Goal: Find specific page/section: Find specific page/section

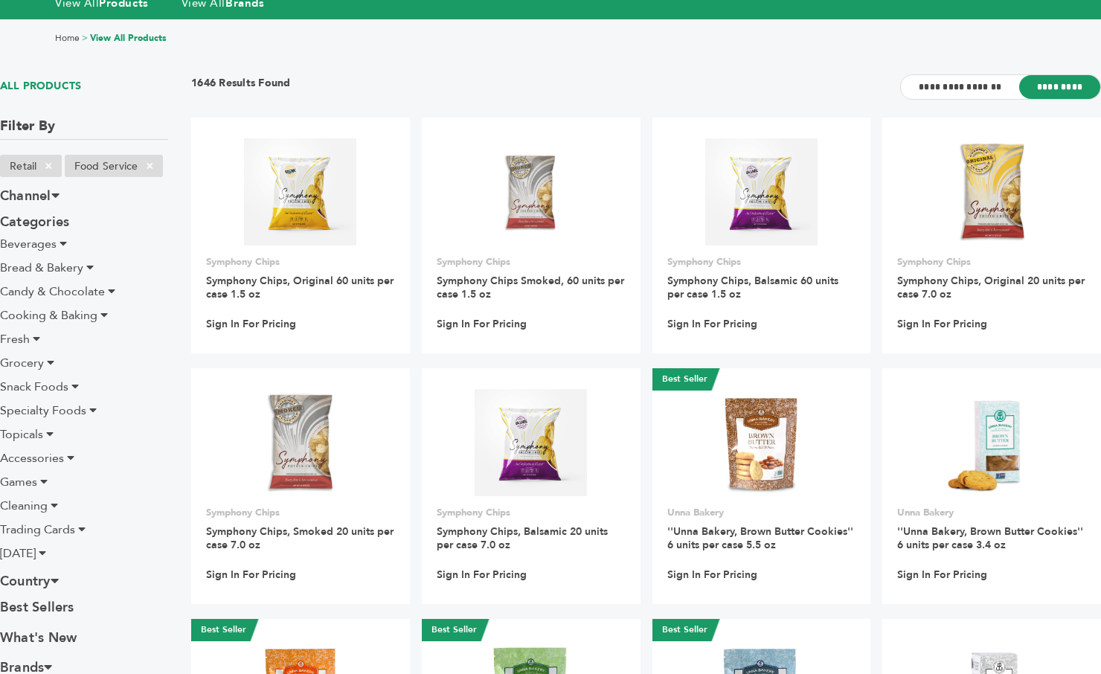
scroll to position [76, 0]
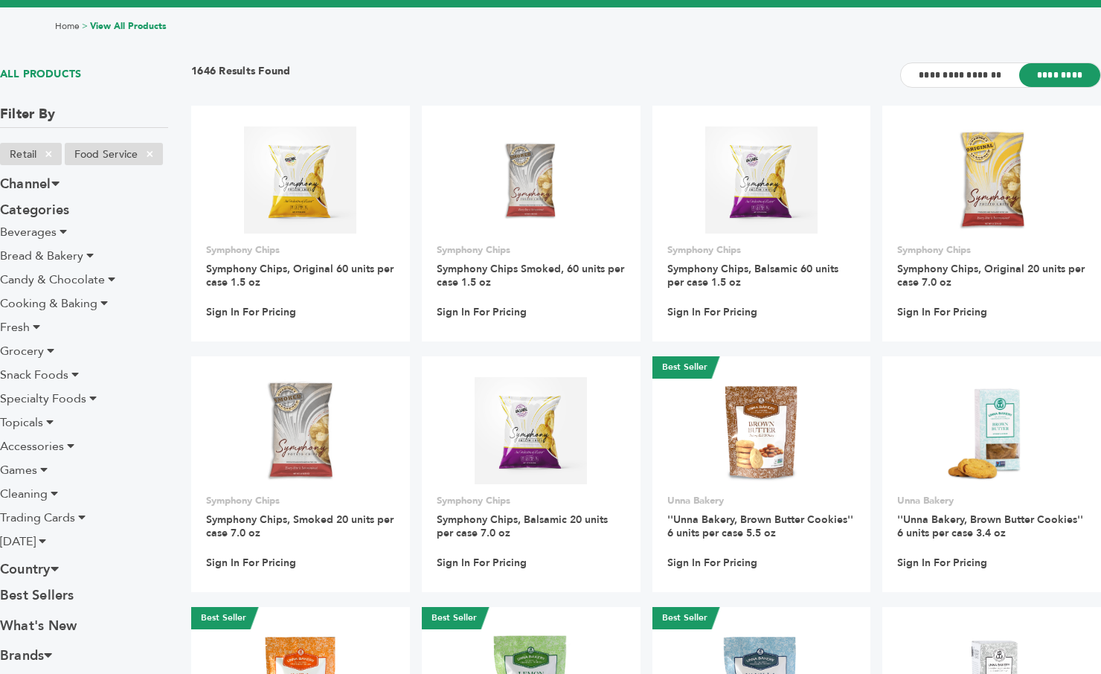
click at [38, 325] on icon at bounding box center [36, 327] width 7 height 12
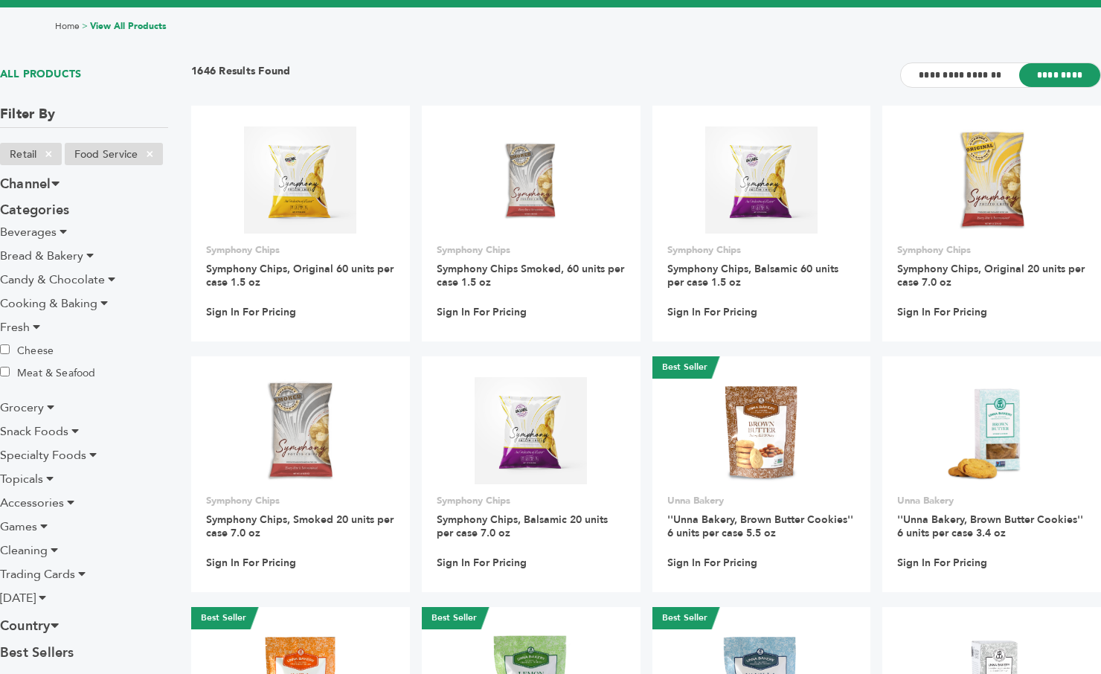
click at [35, 324] on icon at bounding box center [36, 327] width 7 height 12
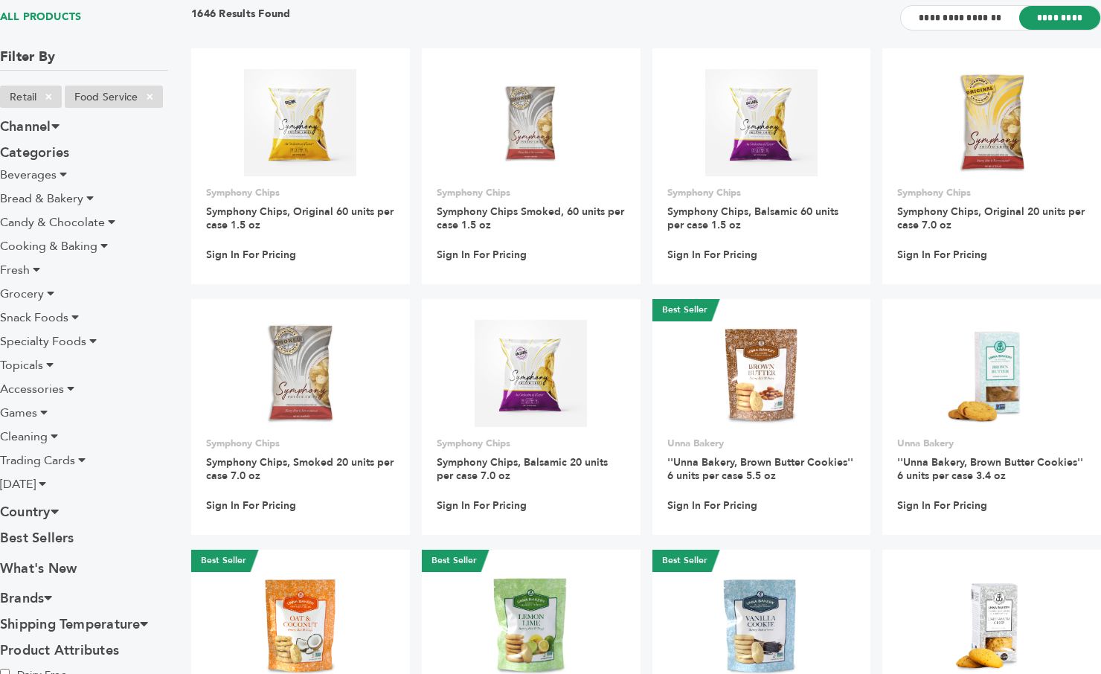
scroll to position [131, 0]
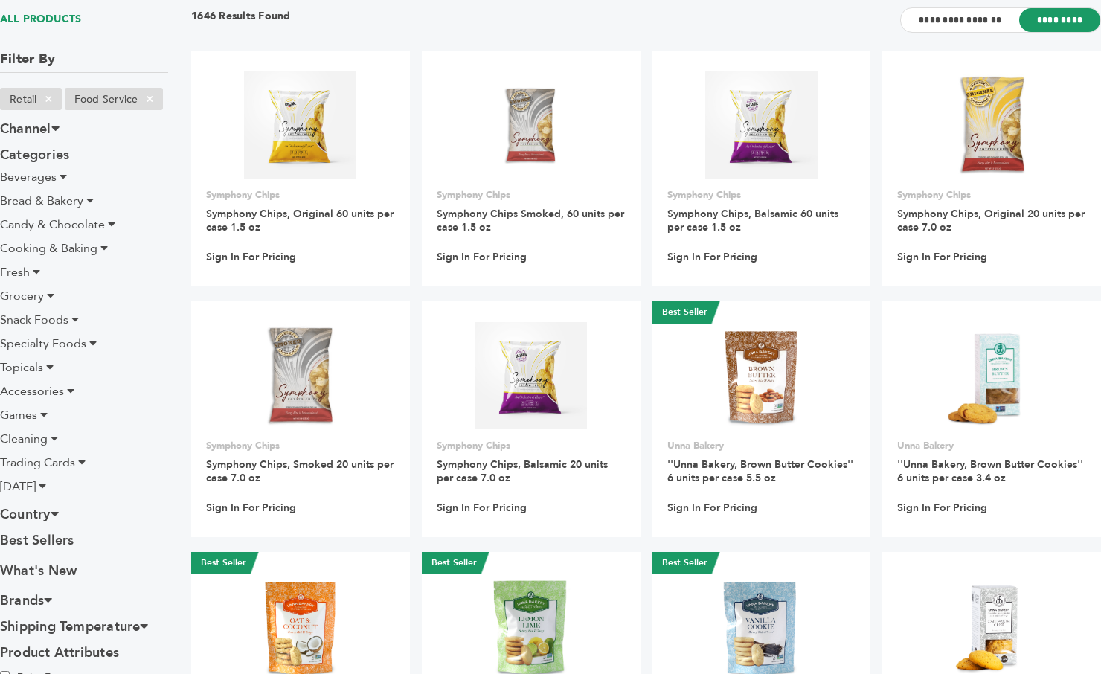
click at [54, 199] on span "Bread & Bakery" at bounding box center [41, 201] width 83 height 16
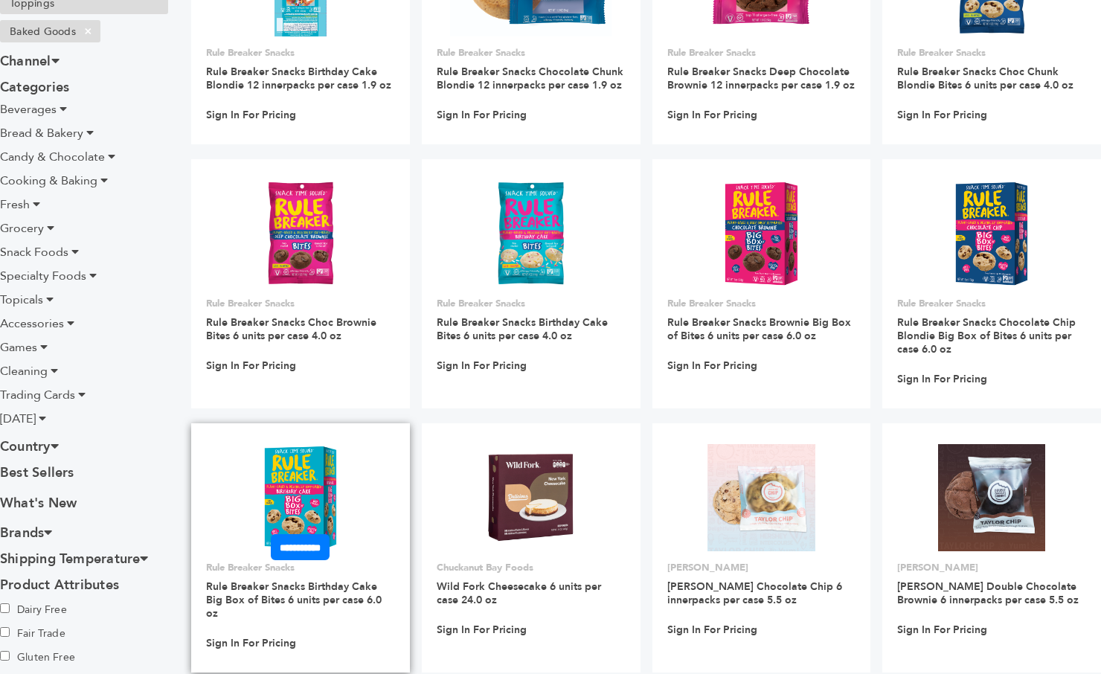
scroll to position [269, 0]
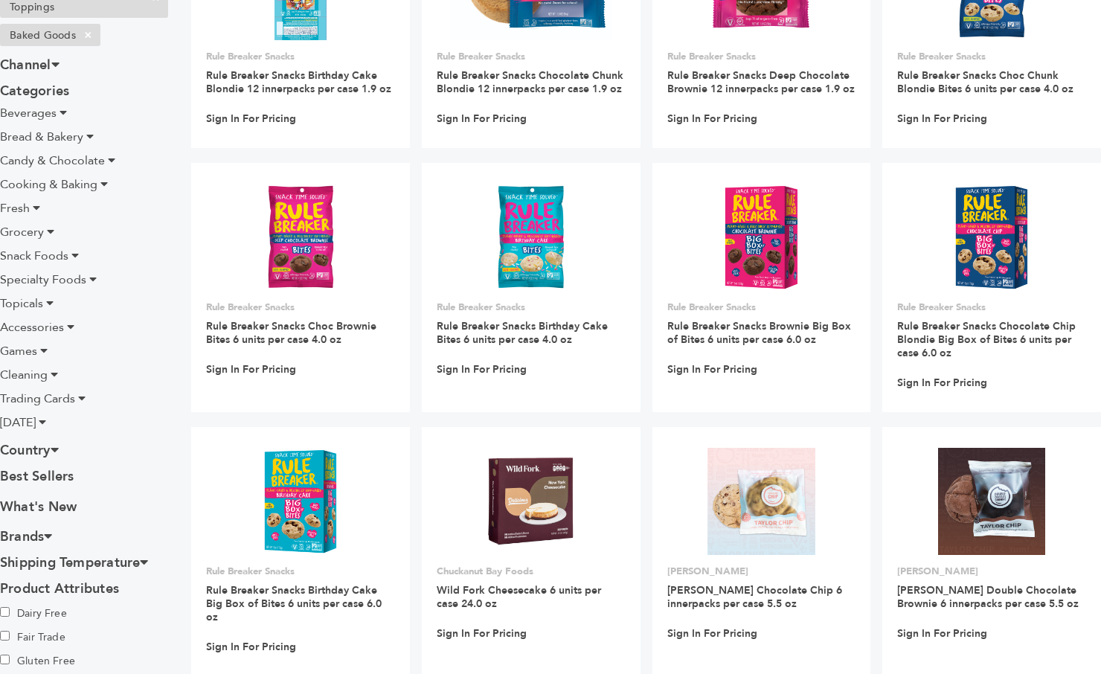
click at [54, 231] on li "Grocery" at bounding box center [84, 232] width 168 height 18
click at [52, 233] on icon at bounding box center [50, 231] width 7 height 12
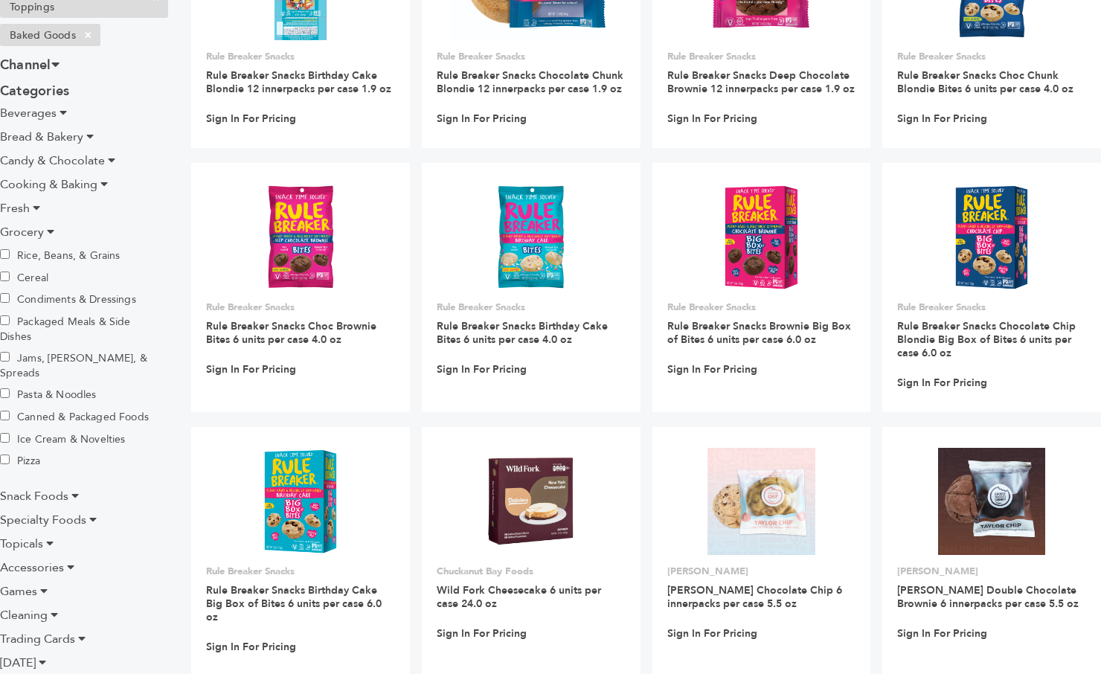
click at [112, 159] on icon at bounding box center [111, 160] width 7 height 12
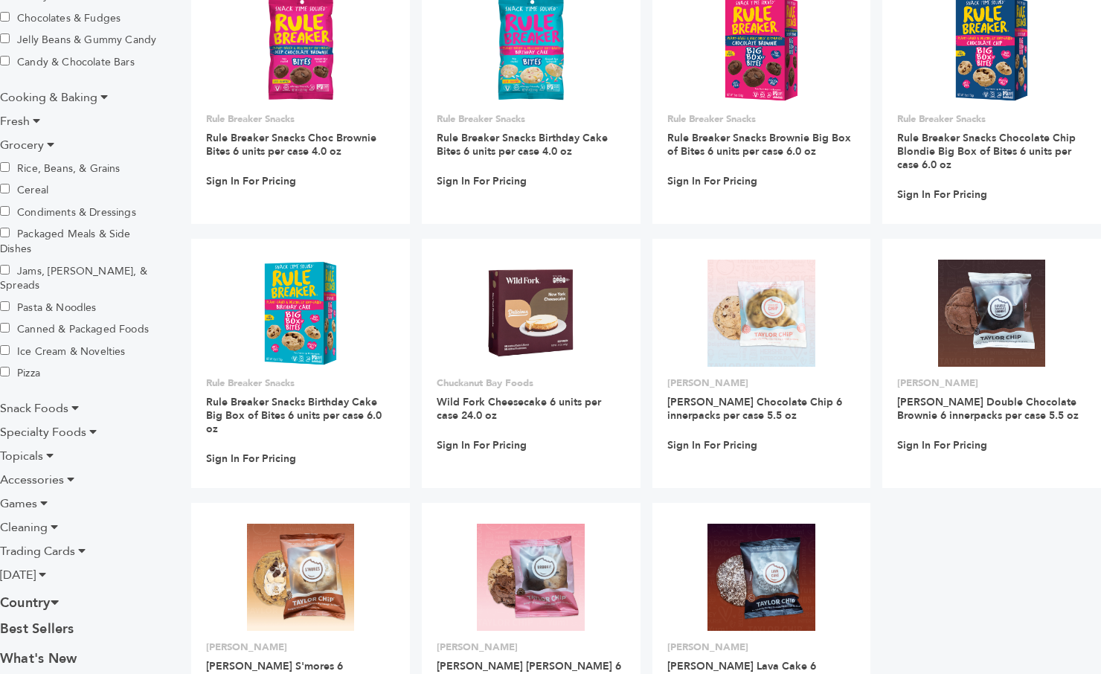
scroll to position [467, 0]
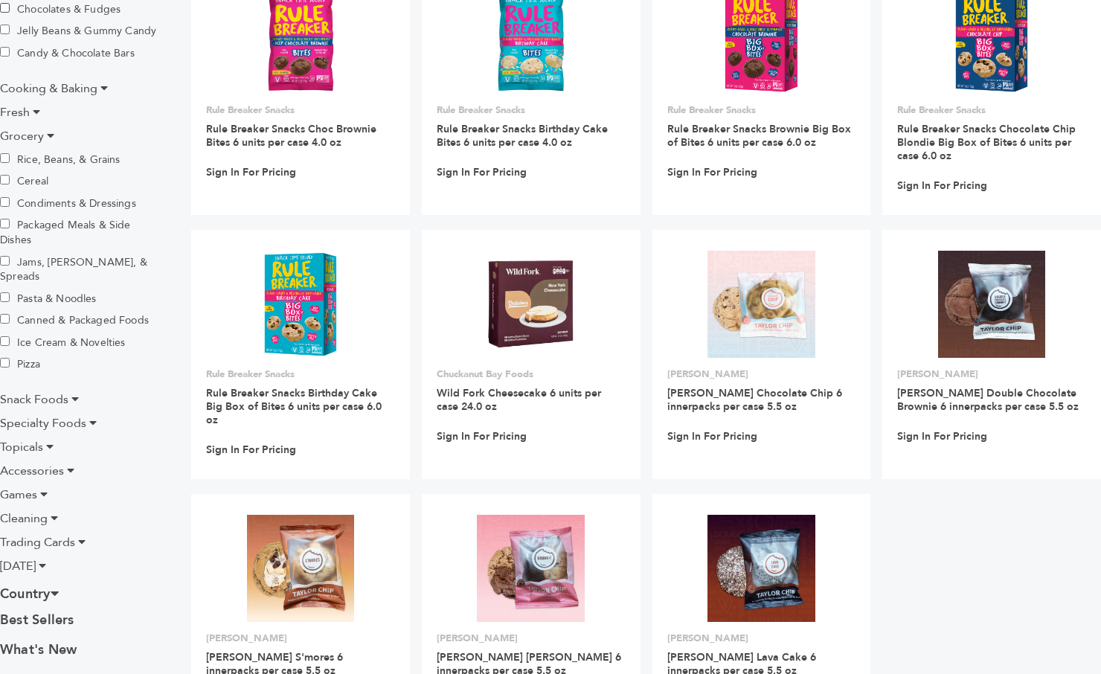
click at [51, 136] on icon at bounding box center [50, 135] width 7 height 12
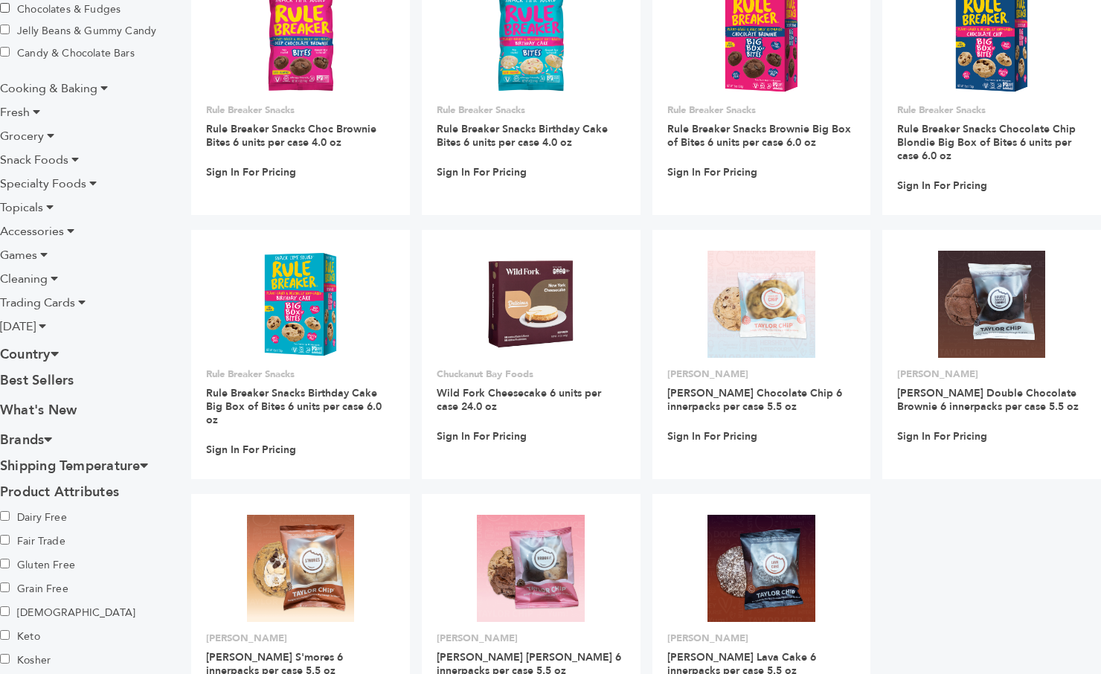
click at [74, 160] on icon at bounding box center [74, 159] width 7 height 12
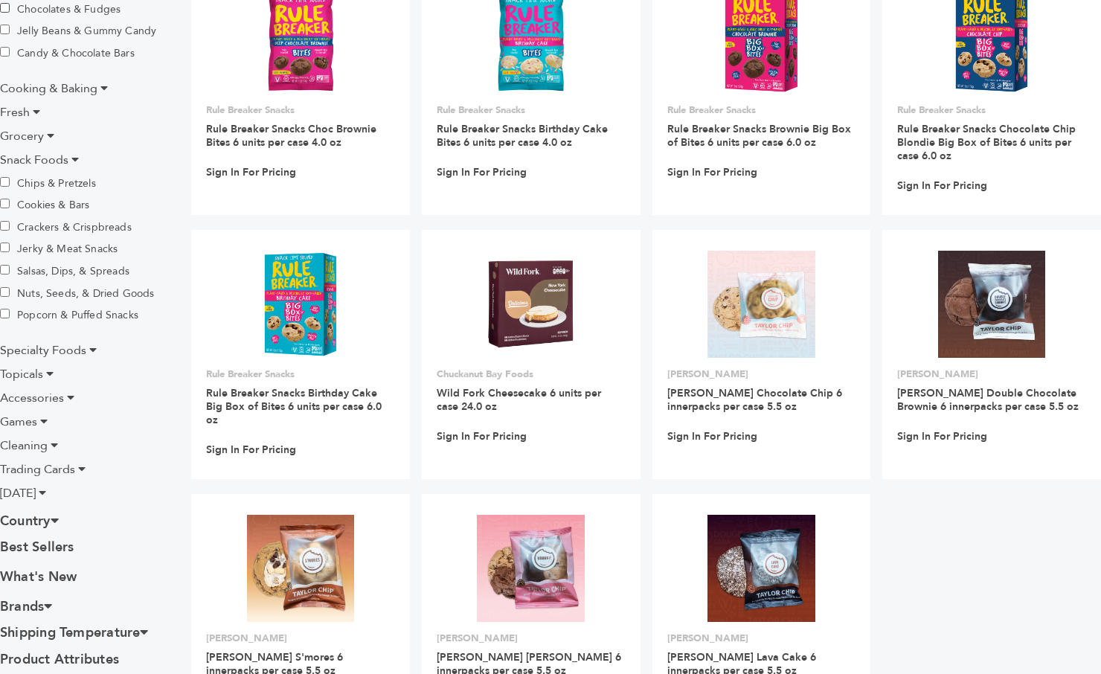
click at [55, 185] on label "Chips & Pretzels" at bounding box center [52, 183] width 104 height 16
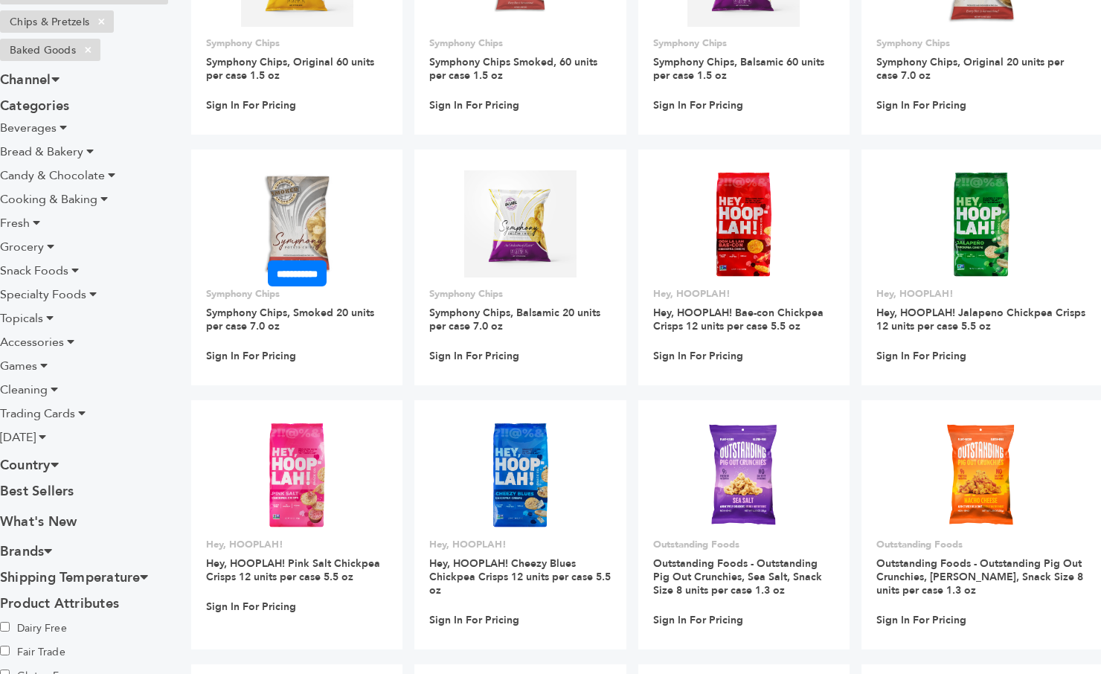
scroll to position [278, 0]
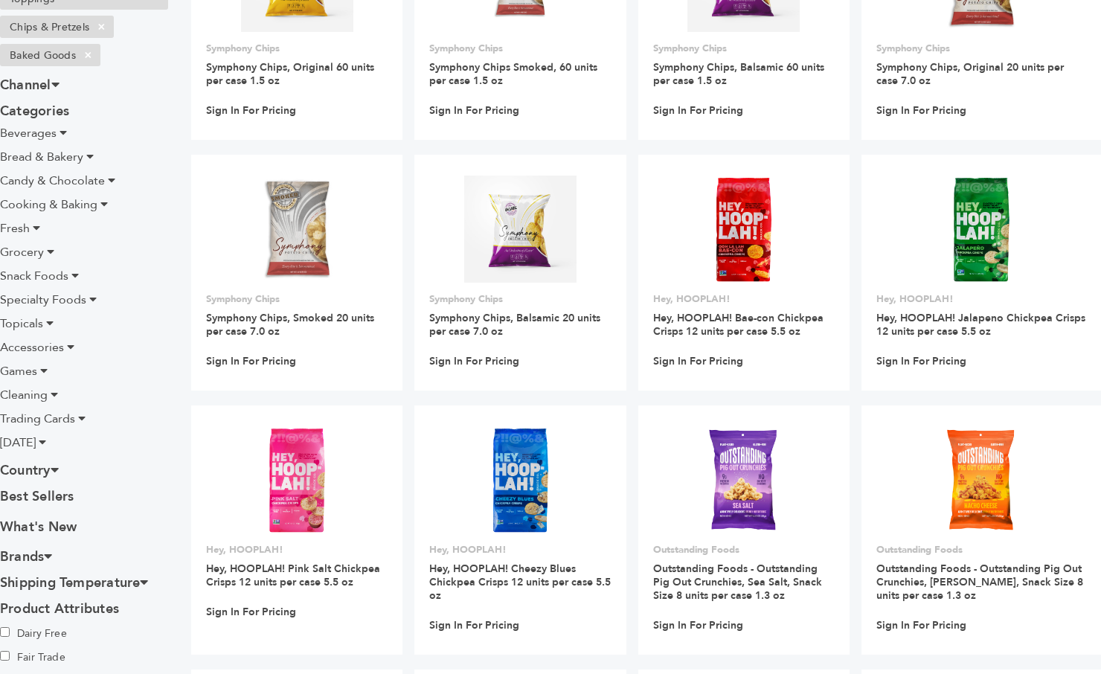
click at [92, 299] on icon at bounding box center [92, 299] width 7 height 12
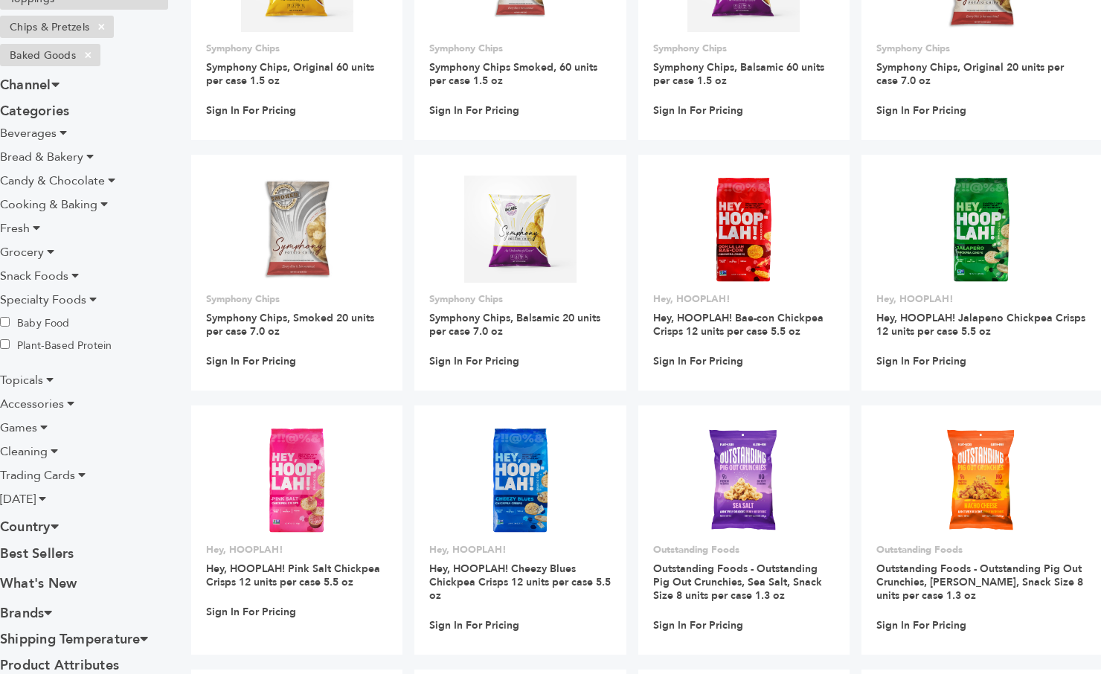
click at [92, 300] on icon at bounding box center [92, 299] width 7 height 12
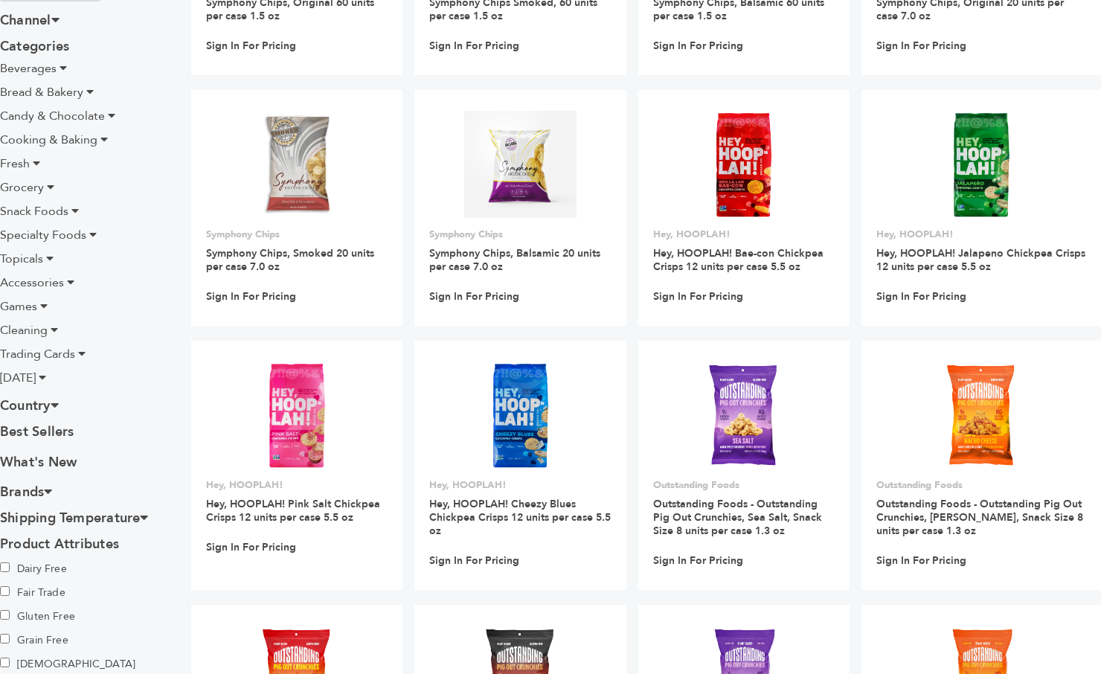
scroll to position [351, 0]
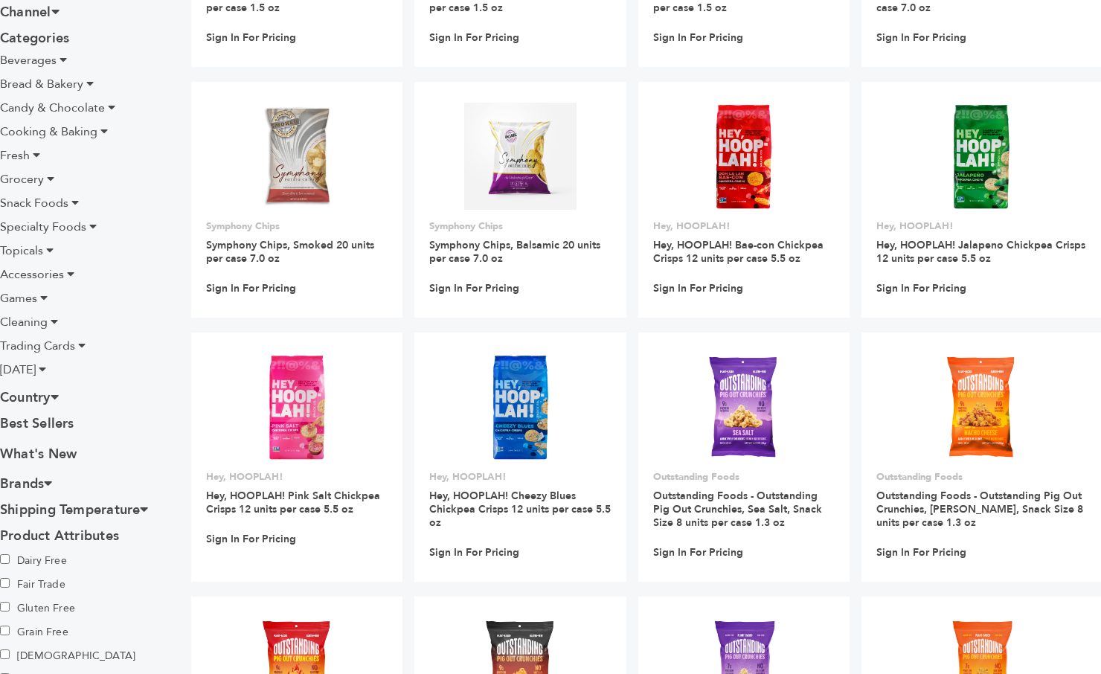
click at [50, 248] on icon at bounding box center [49, 250] width 7 height 12
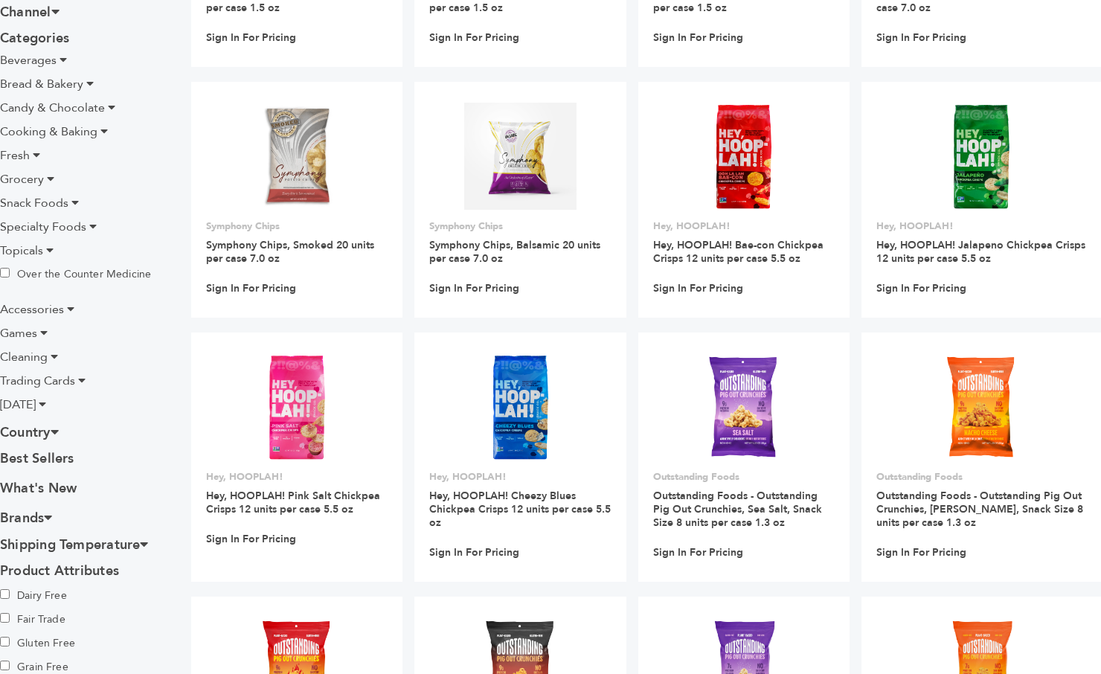
click at [50, 248] on icon at bounding box center [49, 250] width 7 height 12
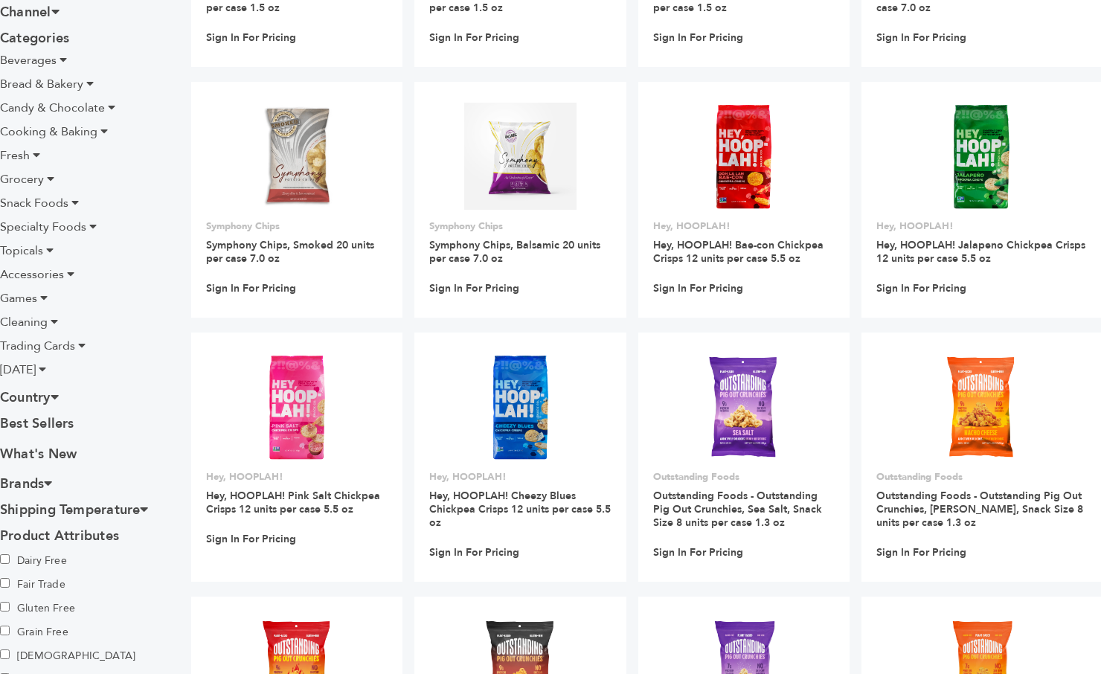
click at [69, 274] on icon at bounding box center [70, 274] width 7 height 12
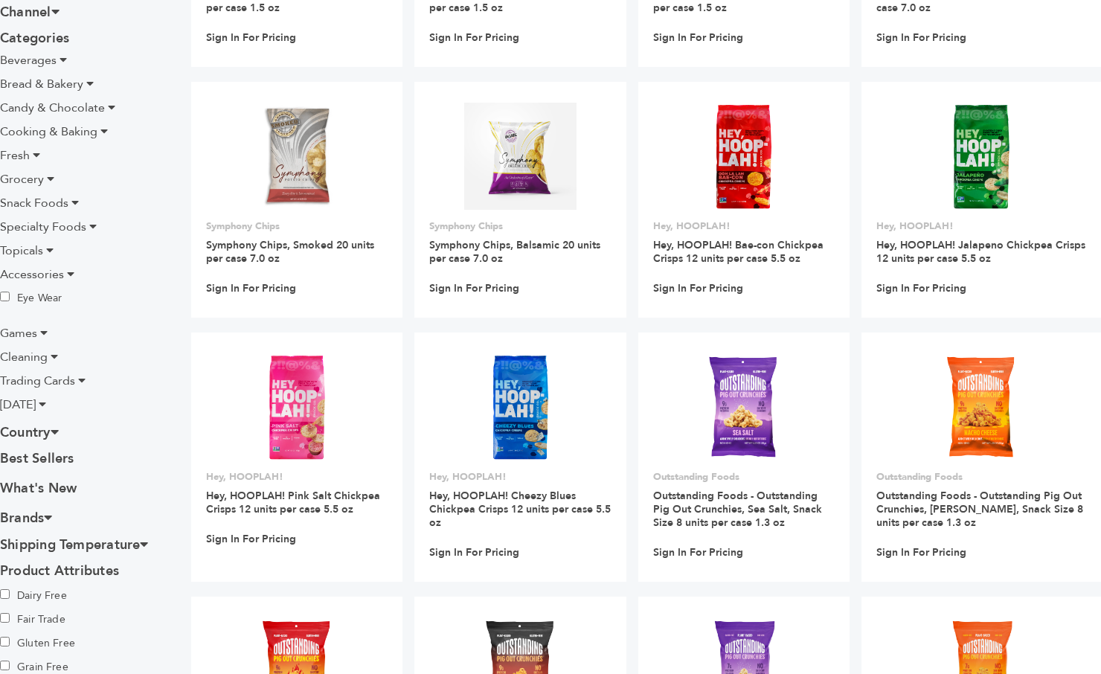
click at [69, 274] on icon at bounding box center [70, 274] width 7 height 12
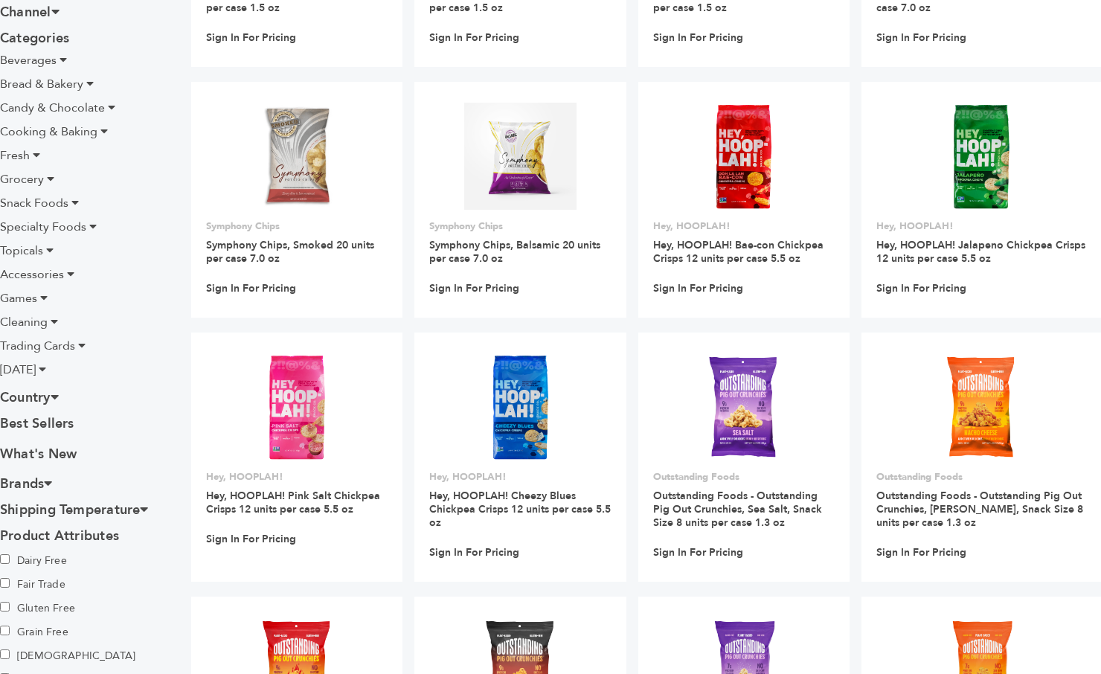
click at [45, 298] on icon at bounding box center [43, 298] width 7 height 12
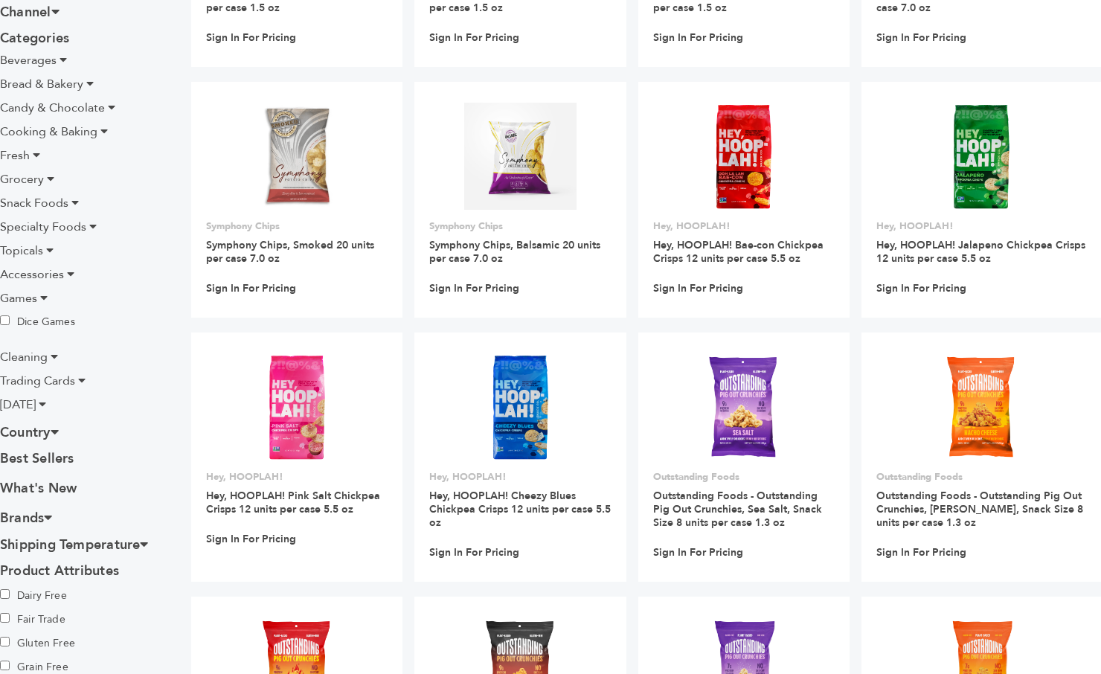
click at [45, 298] on icon at bounding box center [43, 298] width 7 height 12
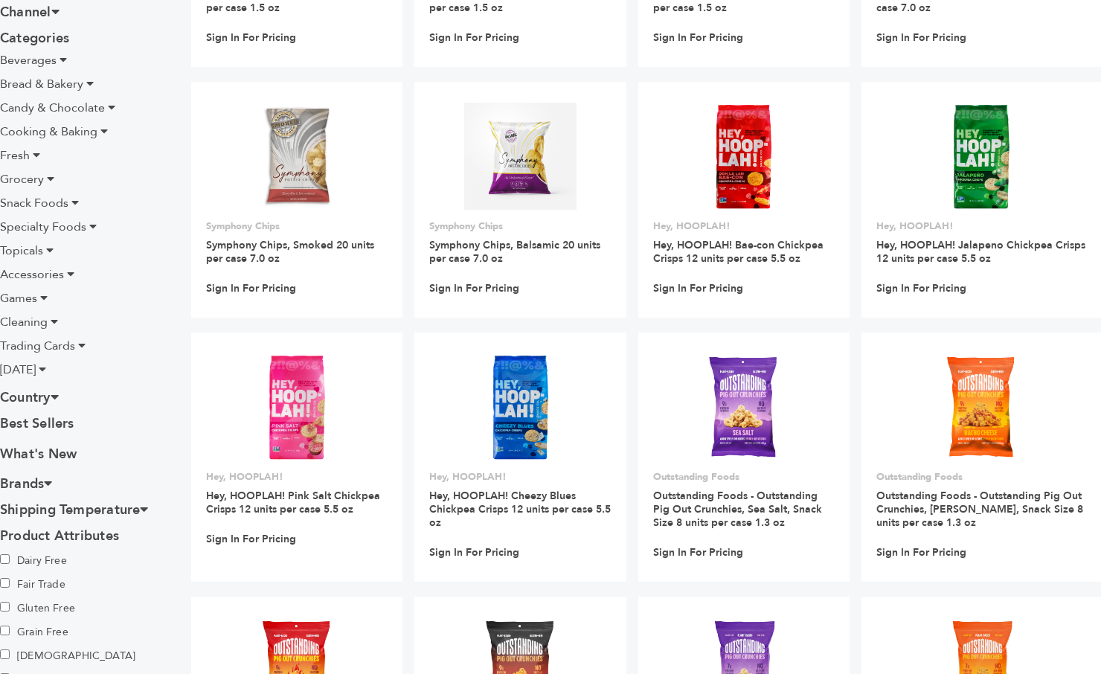
click at [55, 321] on icon at bounding box center [54, 322] width 7 height 12
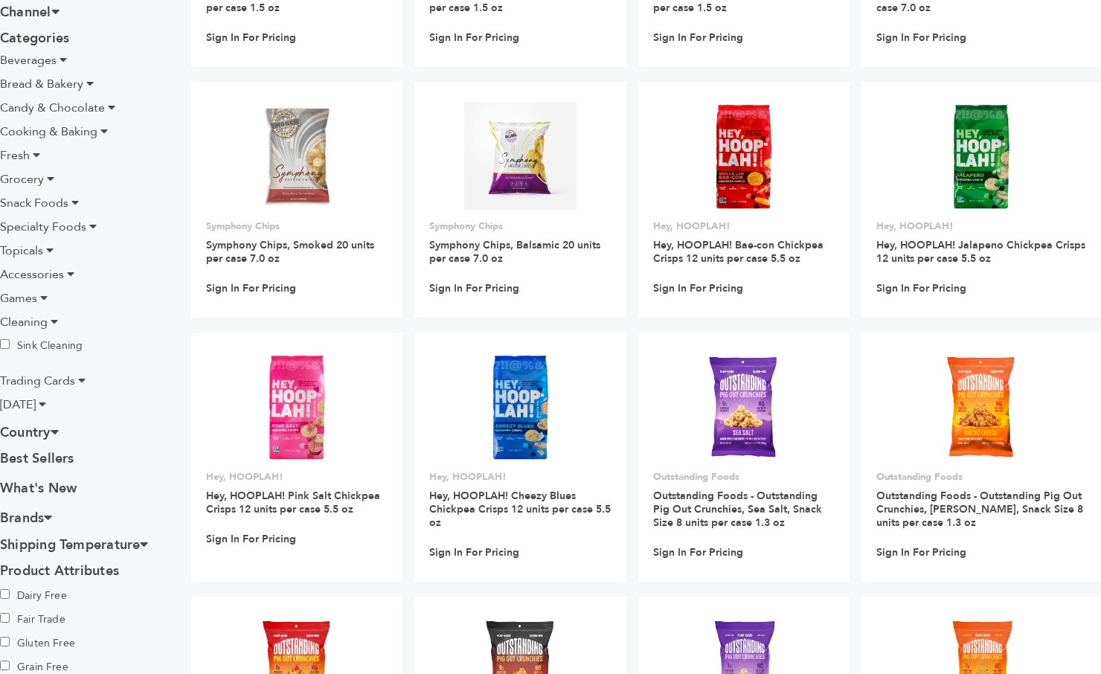
click at [55, 321] on icon at bounding box center [54, 322] width 7 height 12
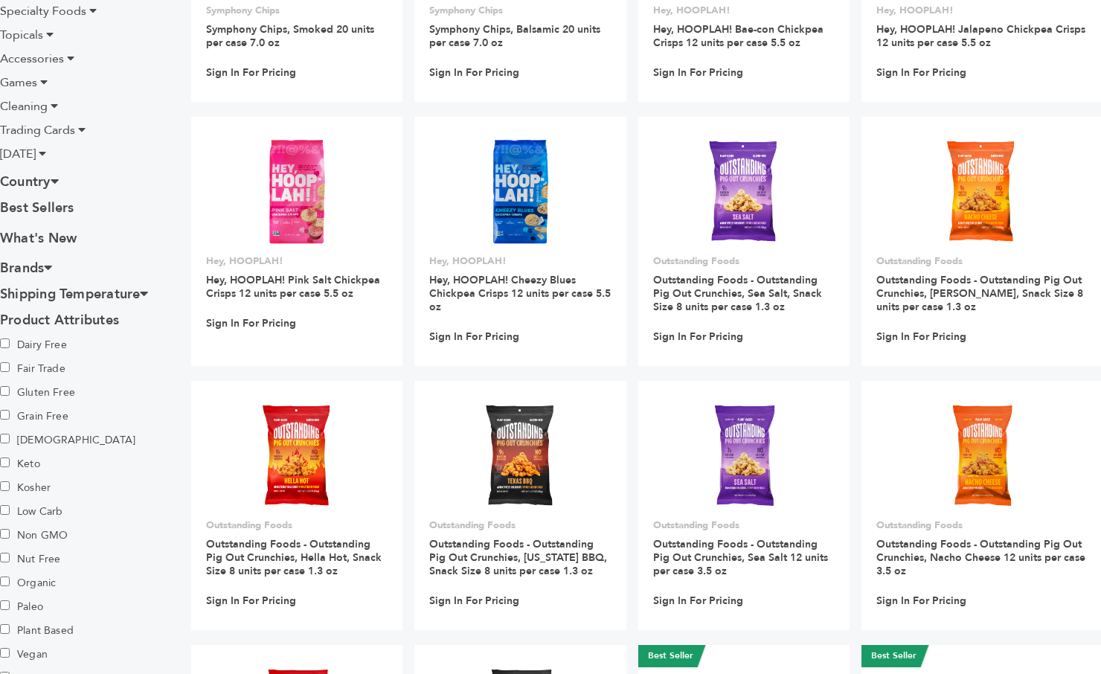
scroll to position [563, 0]
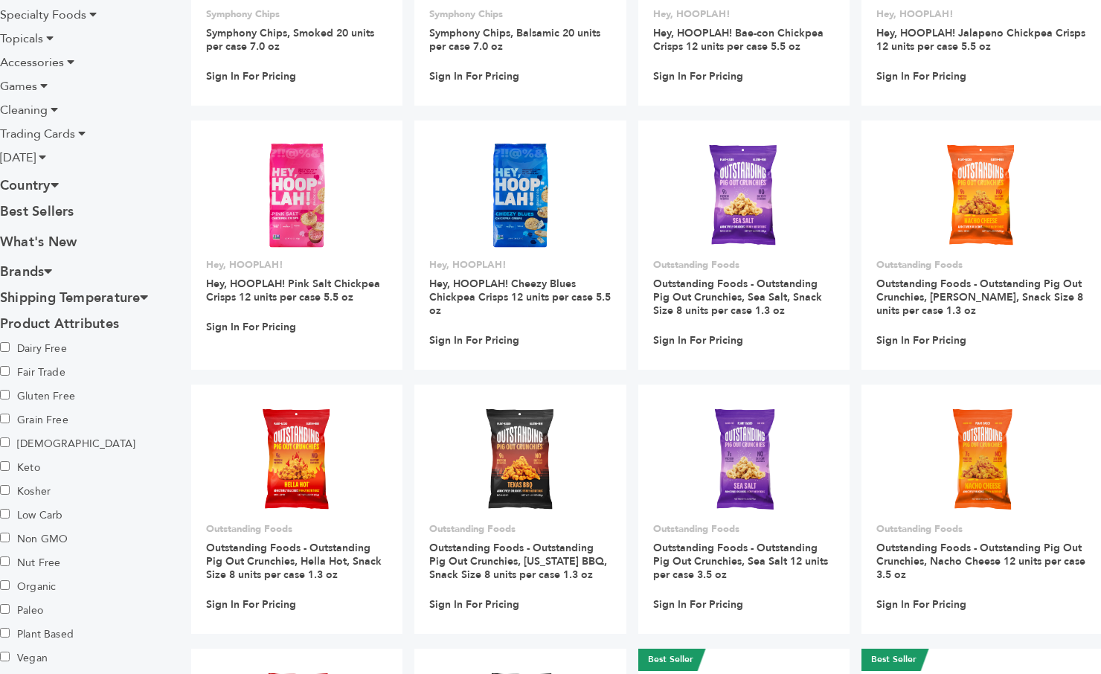
click at [148, 297] on icon at bounding box center [144, 296] width 8 height 13
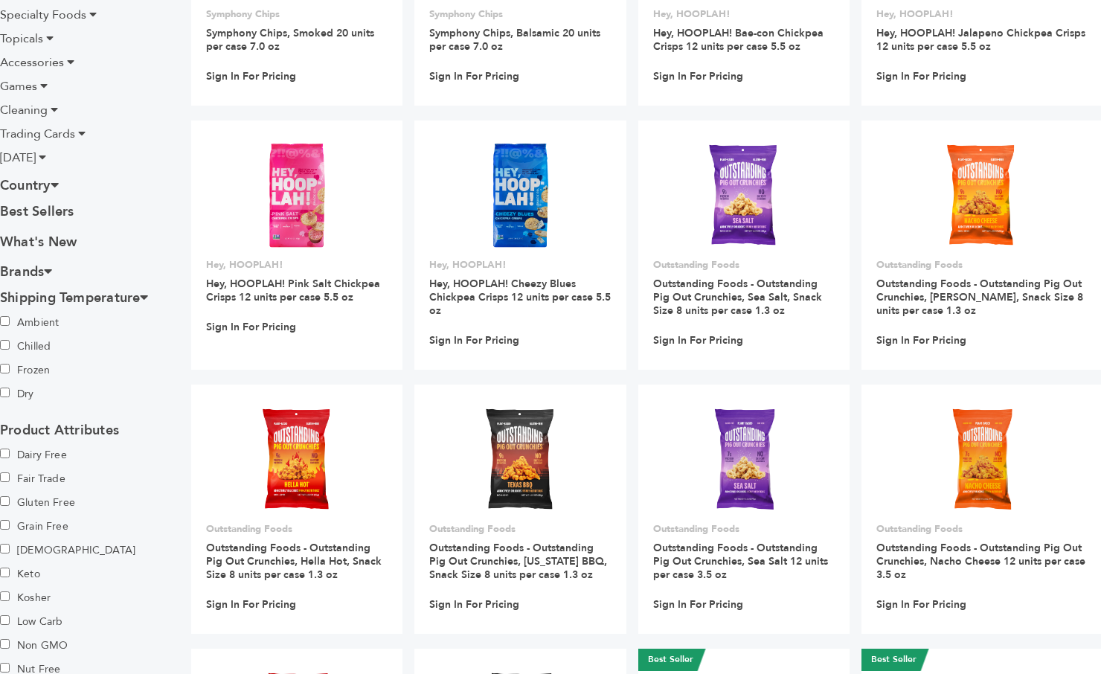
click at [148, 295] on icon at bounding box center [144, 296] width 8 height 13
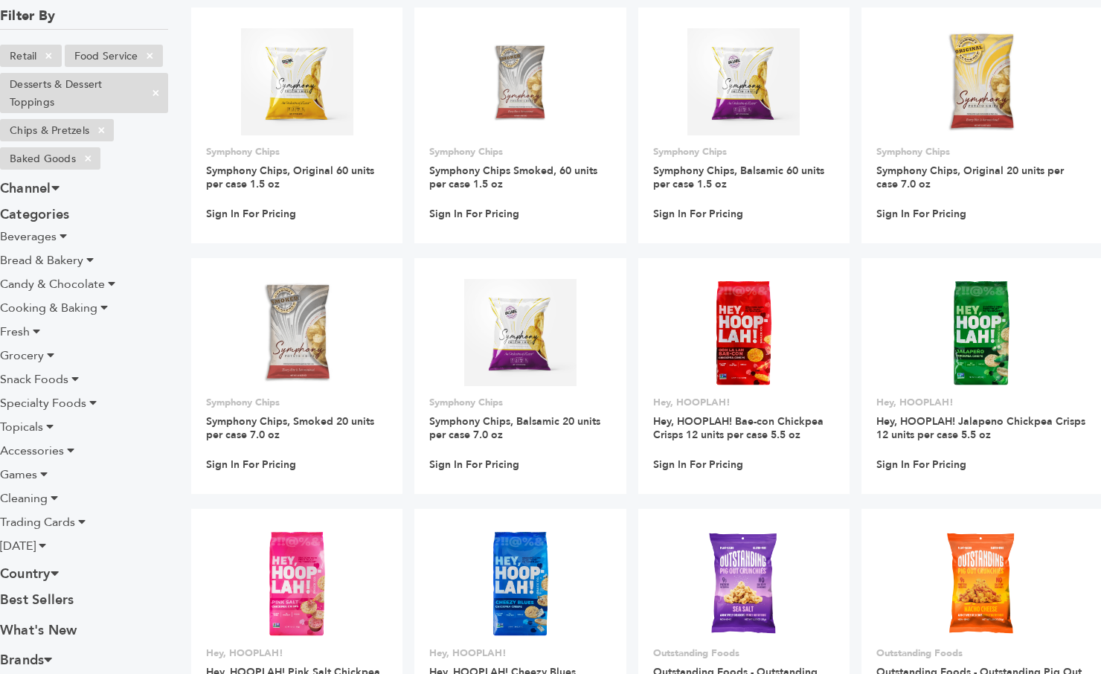
scroll to position [173, 0]
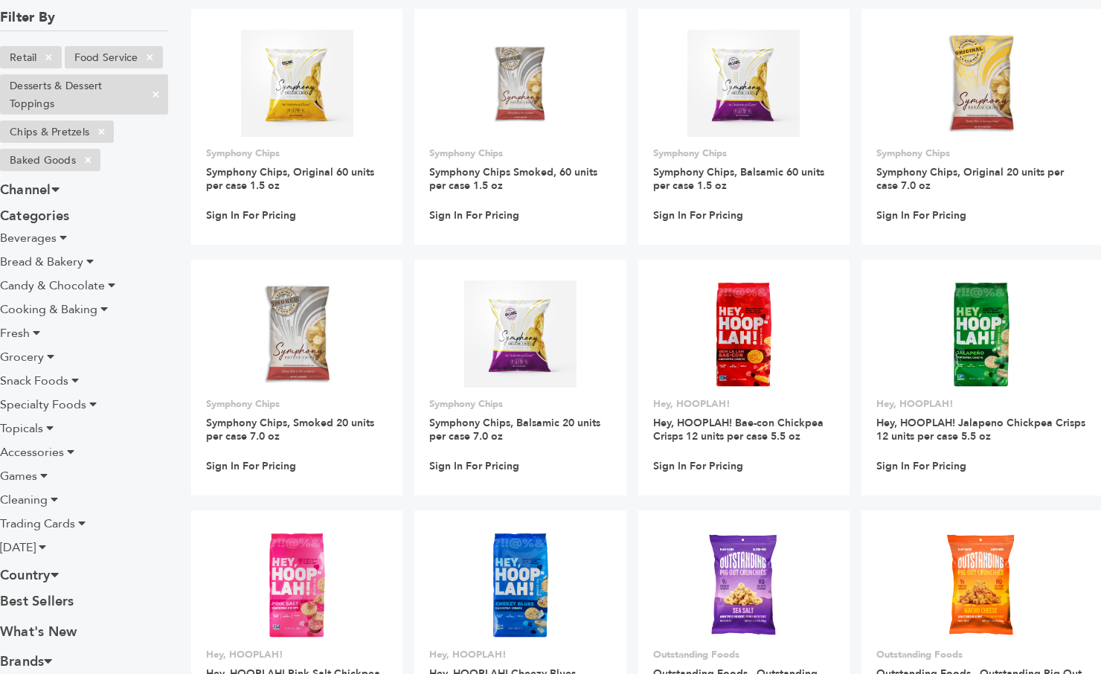
click at [62, 240] on icon at bounding box center [63, 237] width 7 height 12
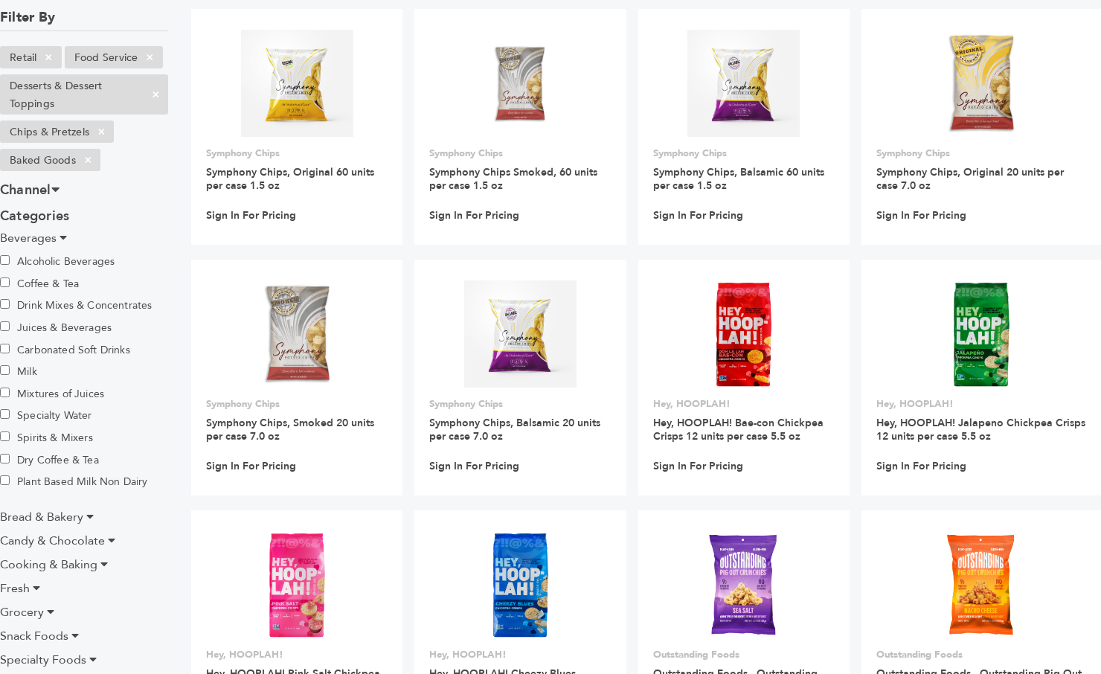
click at [62, 239] on icon at bounding box center [63, 237] width 7 height 12
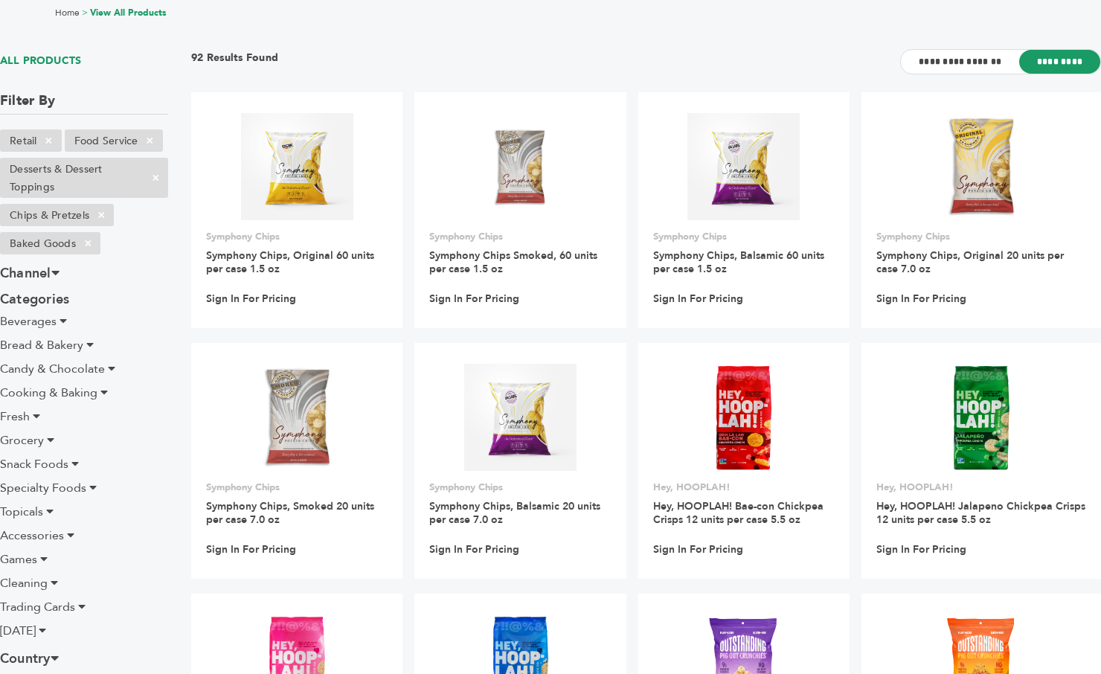
scroll to position [0, 0]
